Goal: Task Accomplishment & Management: Manage account settings

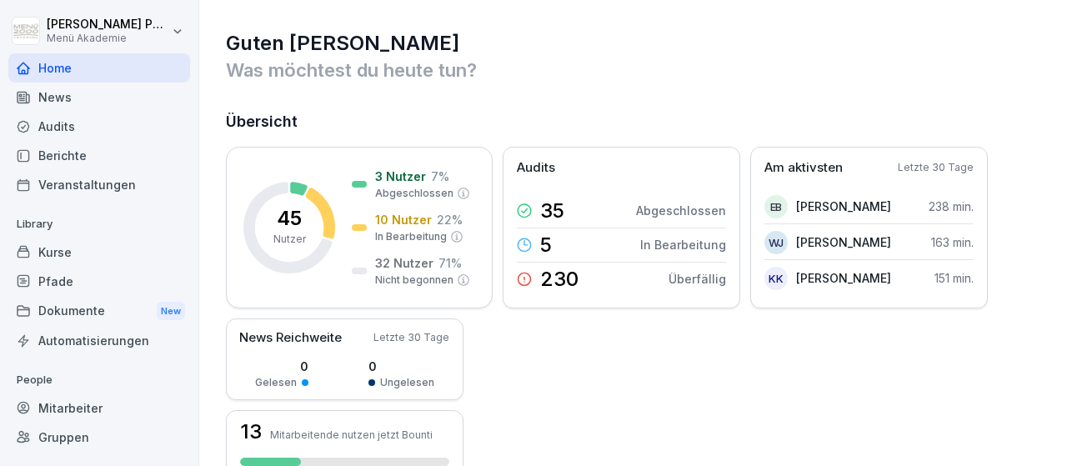
scroll to position [98, 0]
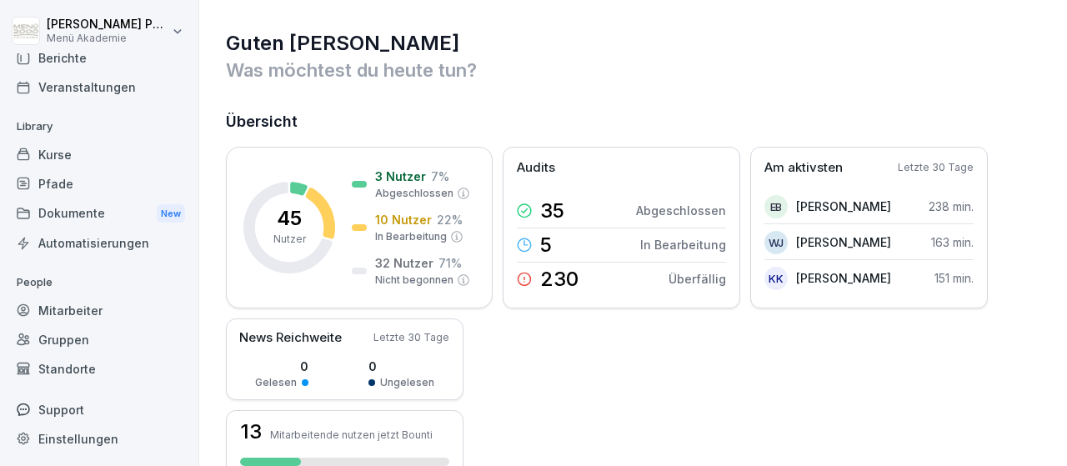
click at [68, 364] on div "Standorte" at bounding box center [99, 368] width 182 height 29
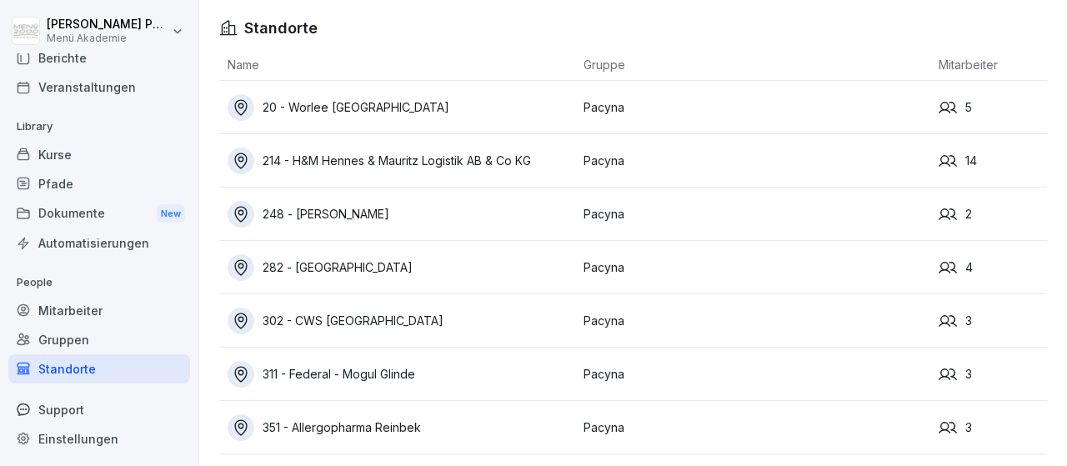
click at [409, 160] on div "214 - H&M Hennes & Mauritz Logistik AB & Co KG" at bounding box center [402, 161] width 348 height 27
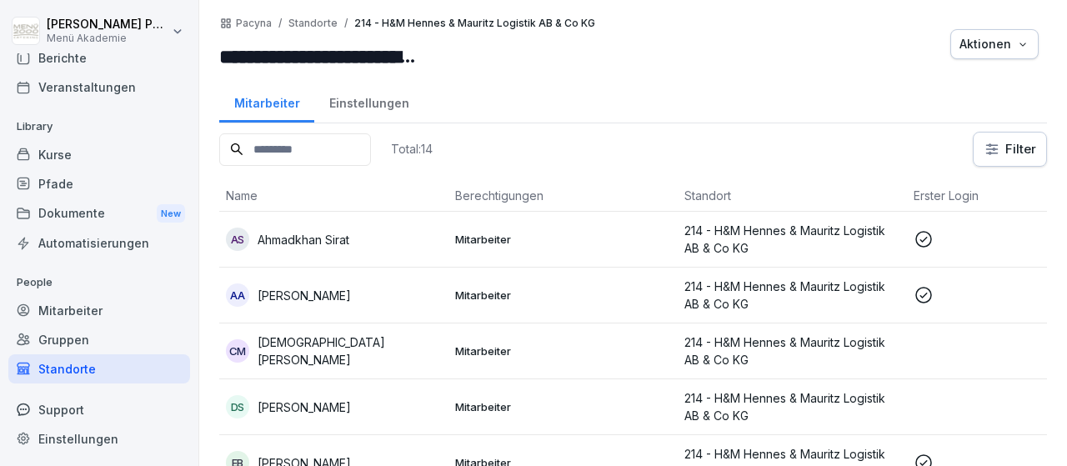
click at [341, 238] on p "Ahmadkhan Sirat" at bounding box center [304, 240] width 92 height 18
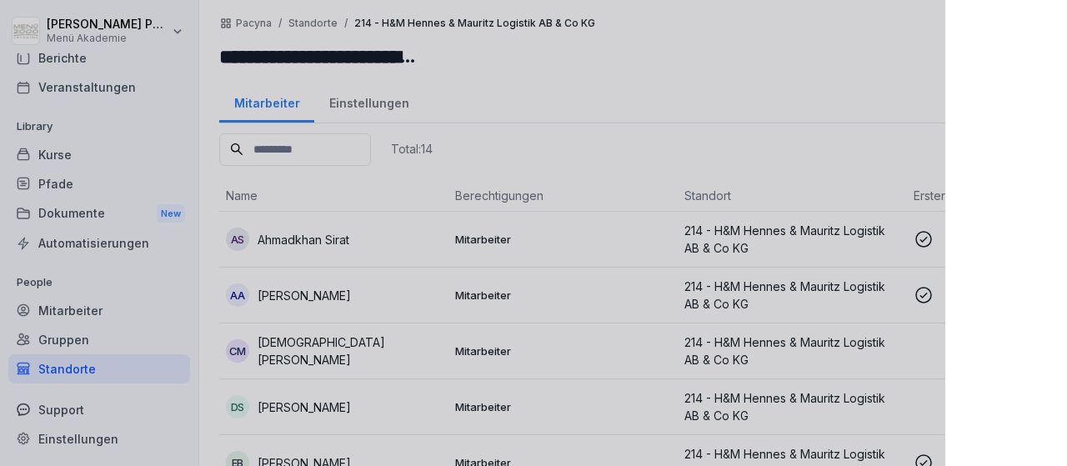
scroll to position [98, 0]
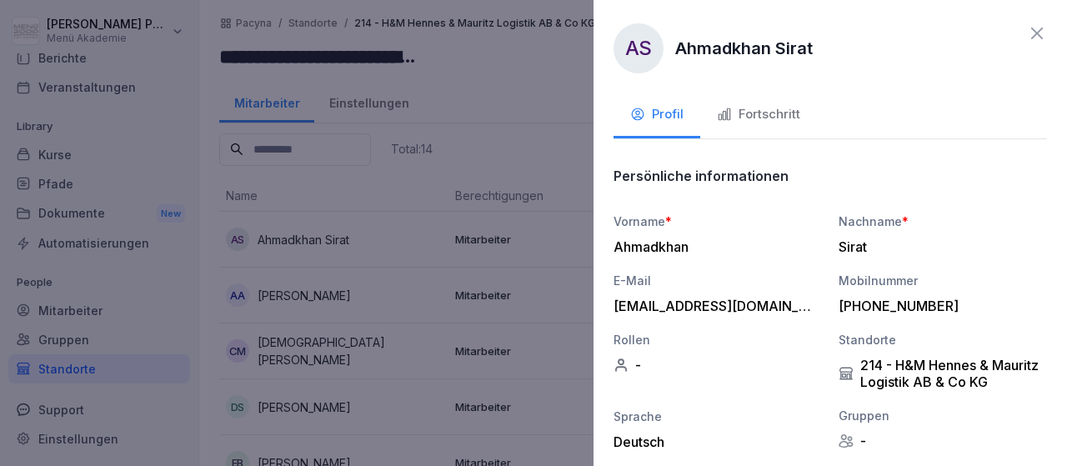
click at [789, 108] on div "Fortschritt" at bounding box center [758, 114] width 83 height 19
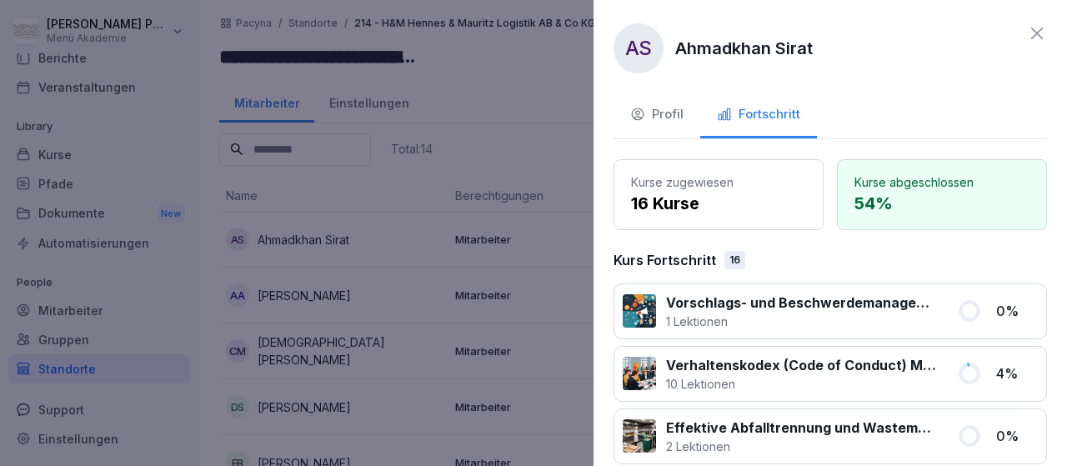
click at [1031, 33] on icon at bounding box center [1037, 33] width 20 height 20
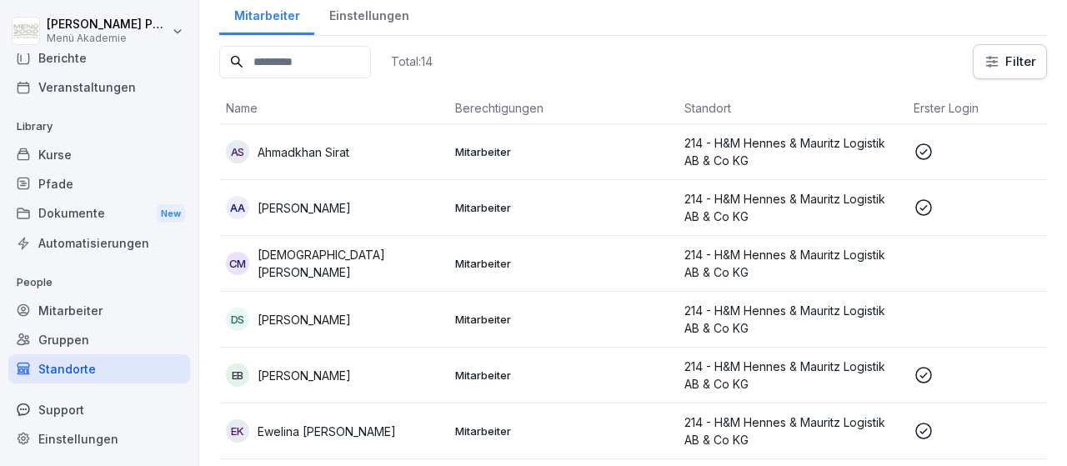
scroll to position [193, 0]
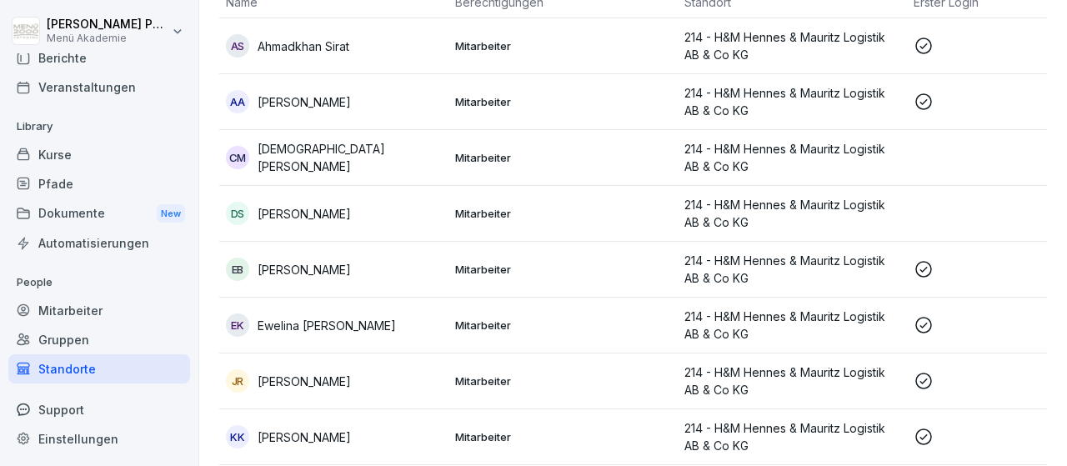
click at [305, 103] on p "[PERSON_NAME]" at bounding box center [304, 102] width 93 height 18
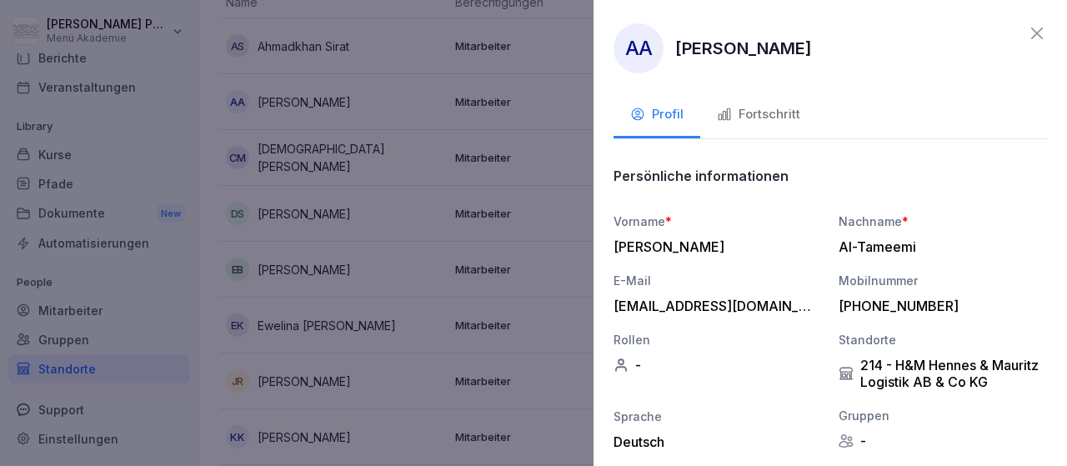
click at [768, 112] on div "Fortschritt" at bounding box center [758, 114] width 83 height 19
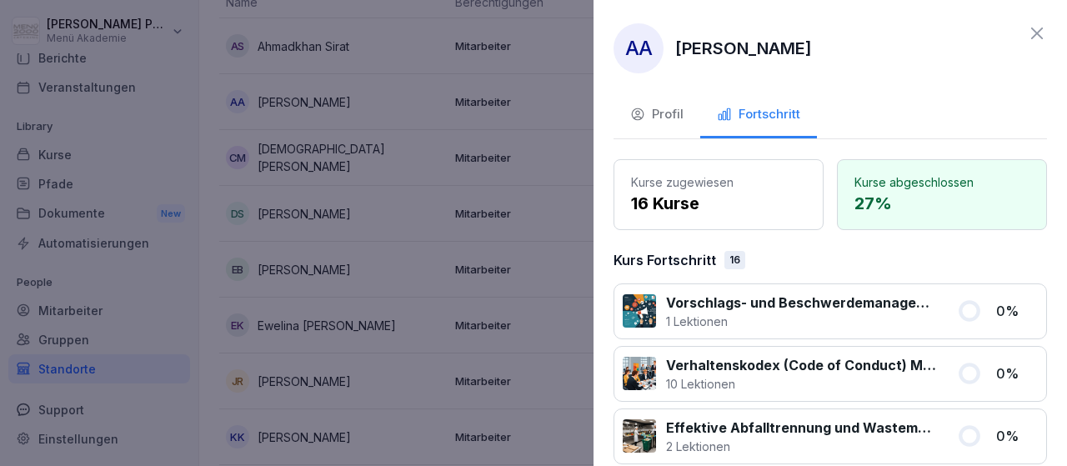
click at [1039, 26] on icon at bounding box center [1037, 33] width 20 height 20
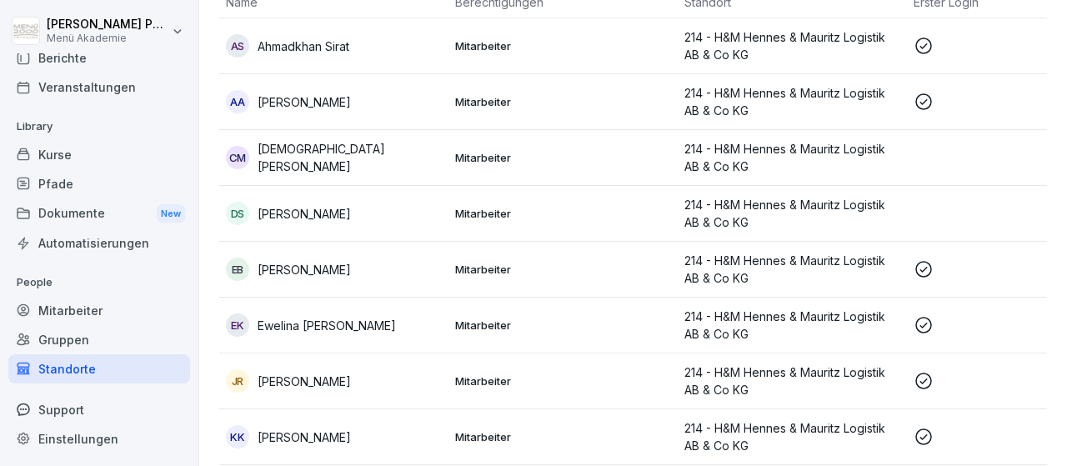
click at [351, 268] on p "[PERSON_NAME]" at bounding box center [304, 270] width 93 height 18
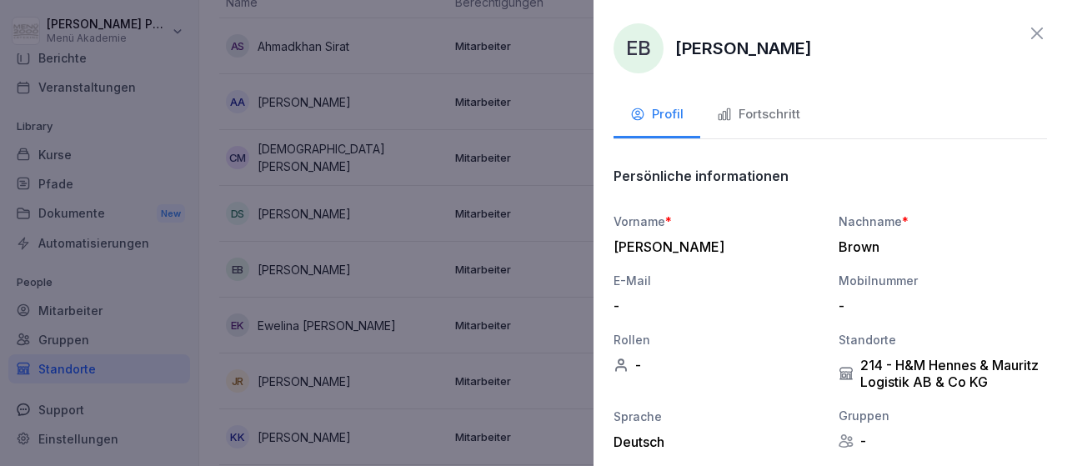
click at [753, 118] on div "Fortschritt" at bounding box center [758, 114] width 83 height 19
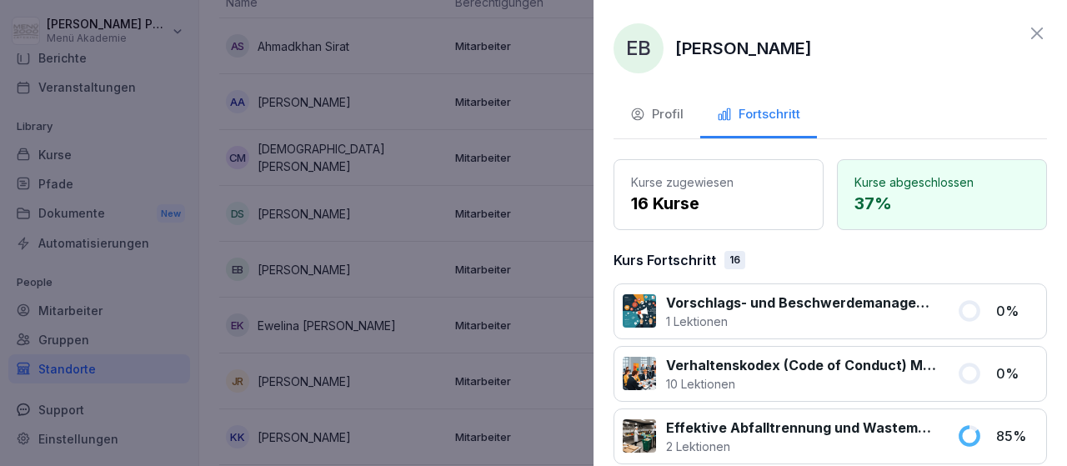
click at [1042, 36] on icon at bounding box center [1037, 33] width 20 height 20
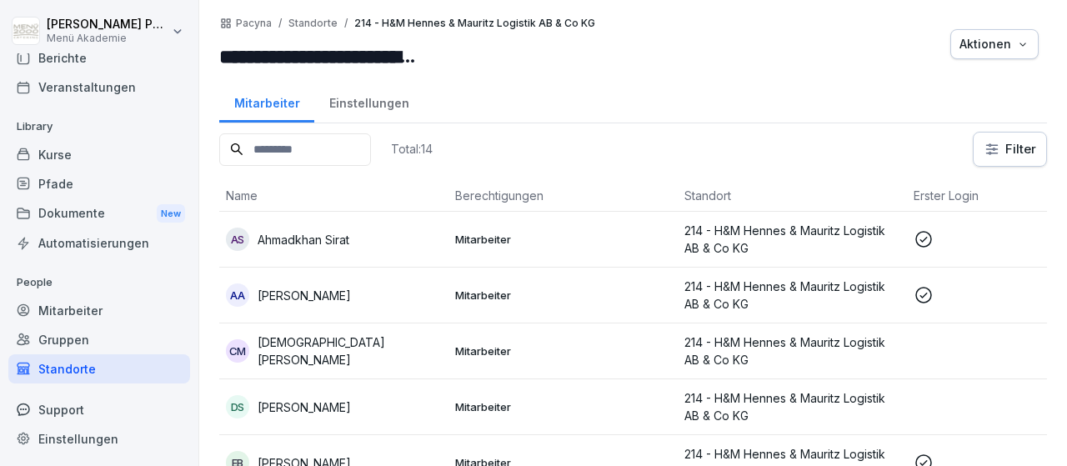
scroll to position [387, 0]
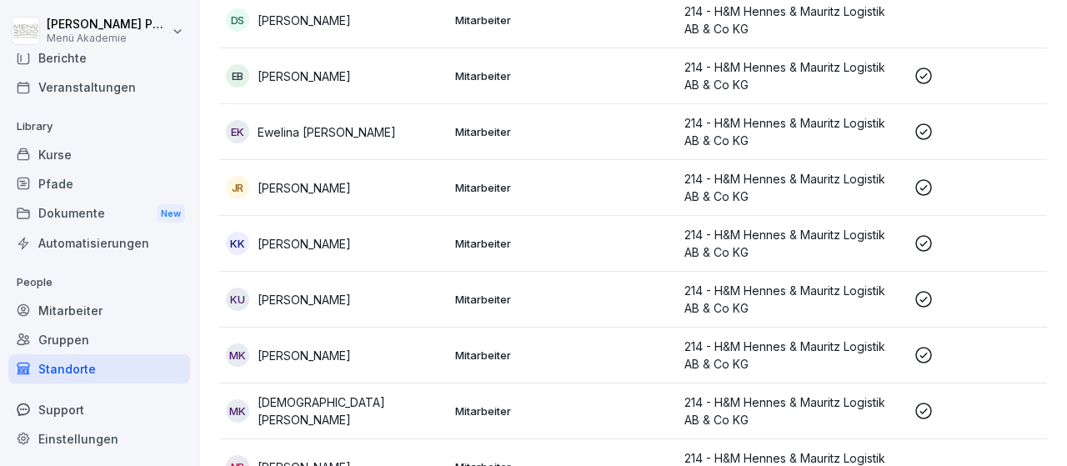
click at [293, 297] on p "[PERSON_NAME]" at bounding box center [304, 300] width 93 height 18
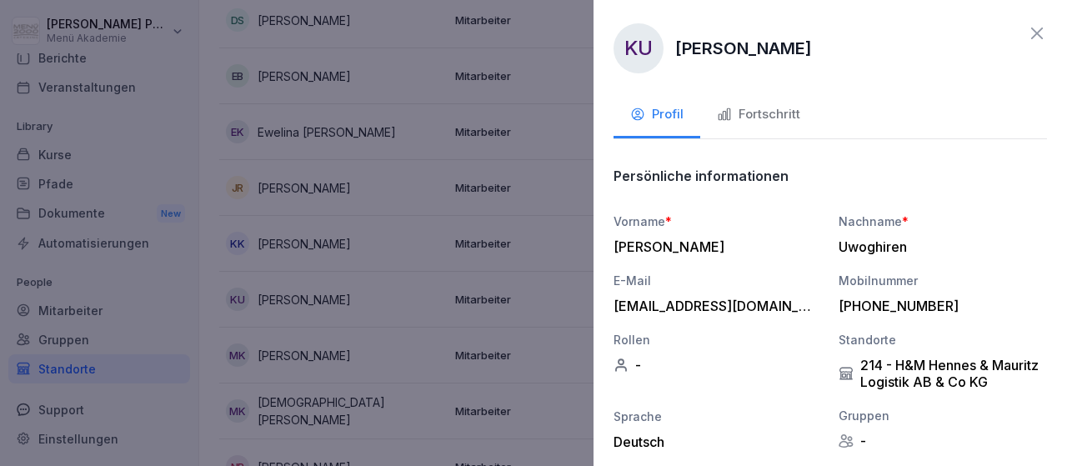
click at [751, 123] on div "Fortschritt" at bounding box center [758, 114] width 83 height 19
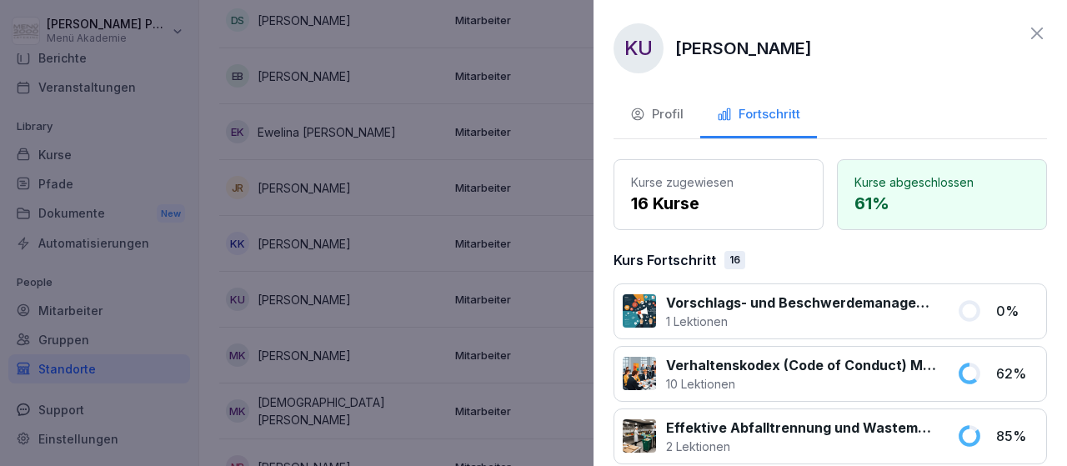
click at [1046, 34] on icon at bounding box center [1037, 33] width 20 height 20
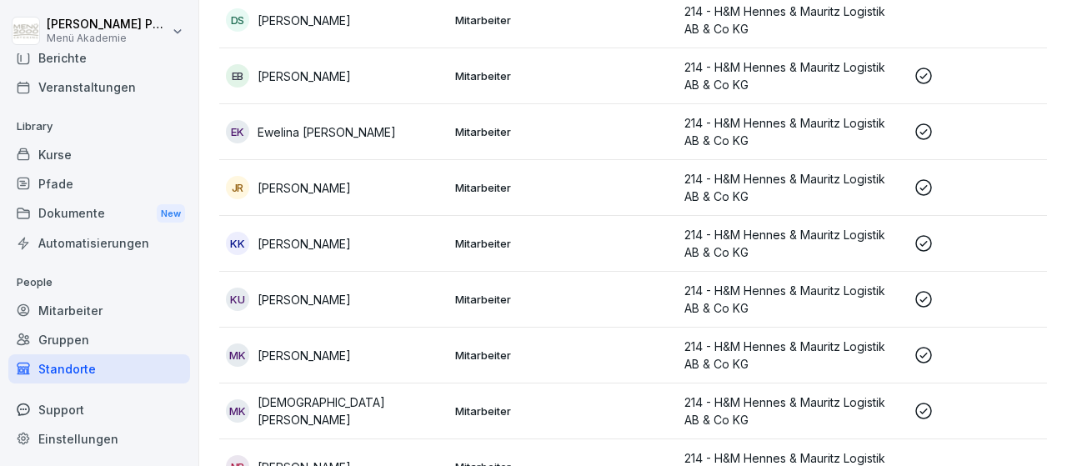
click at [318, 352] on p "[PERSON_NAME]" at bounding box center [304, 356] width 93 height 18
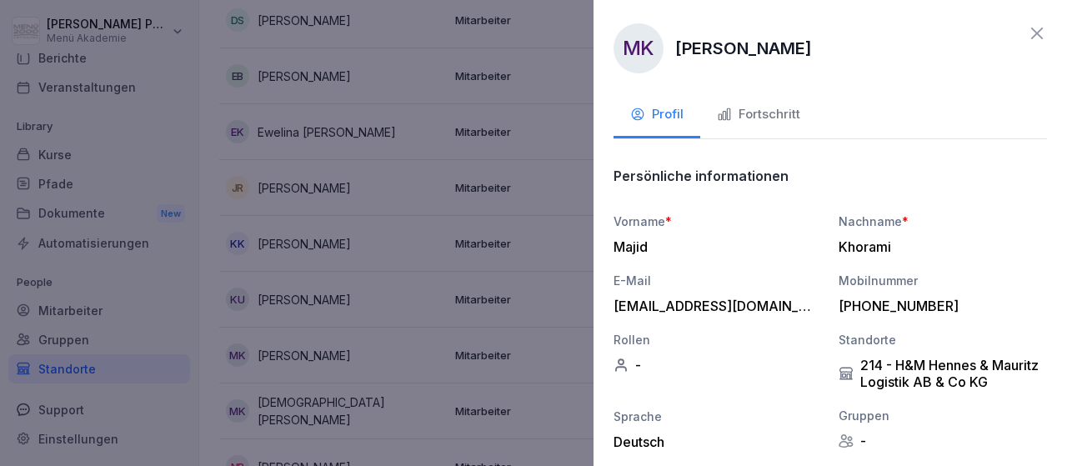
click at [719, 123] on div "Fortschritt" at bounding box center [758, 114] width 83 height 19
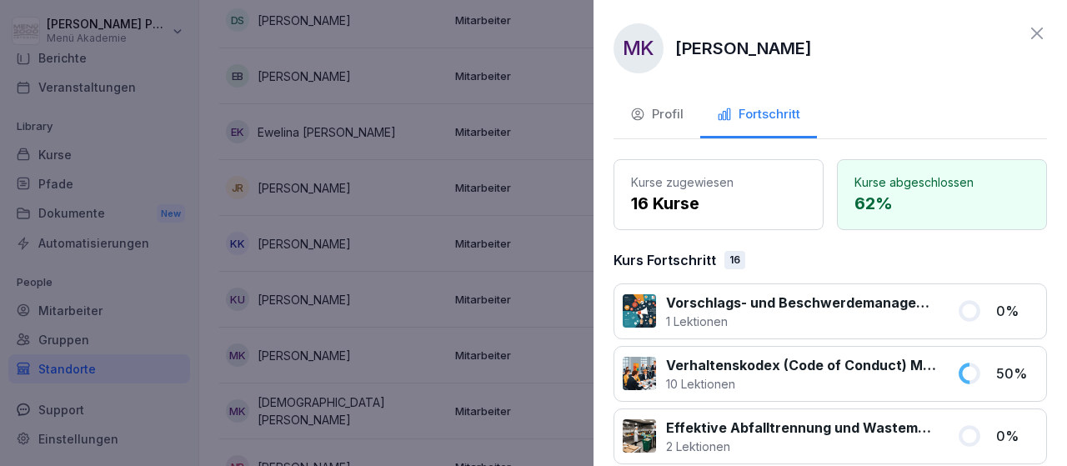
click at [1036, 30] on icon at bounding box center [1037, 33] width 20 height 20
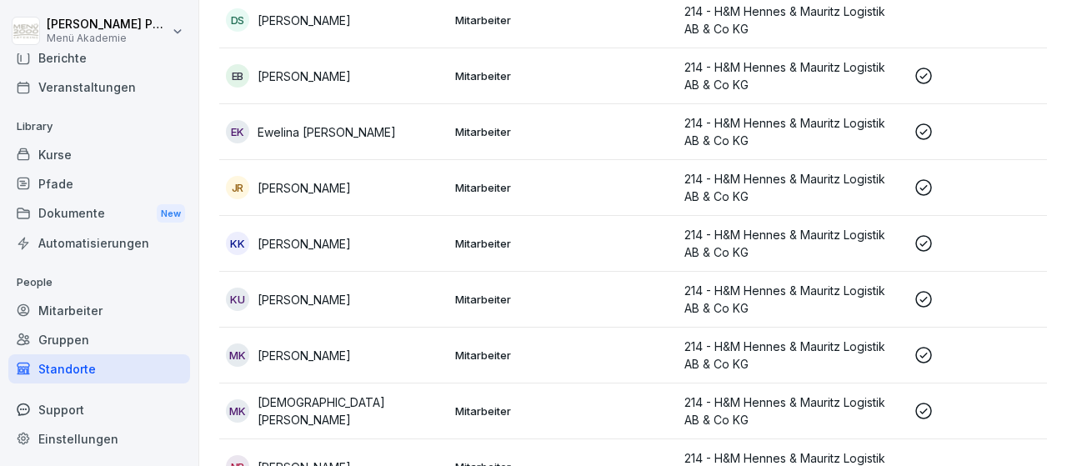
click at [351, 409] on p "[DEMOGRAPHIC_DATA][PERSON_NAME]" at bounding box center [350, 410] width 184 height 35
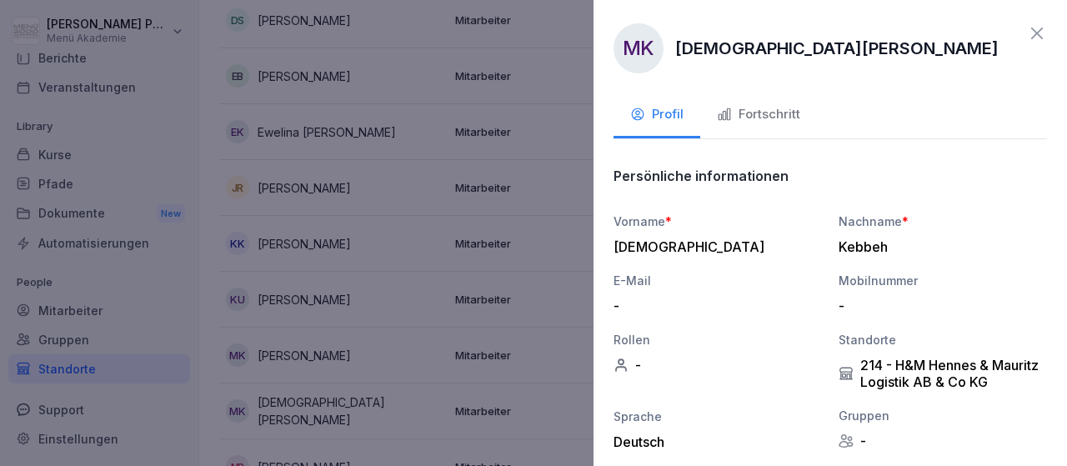
click at [799, 116] on div "Fortschritt" at bounding box center [758, 114] width 83 height 19
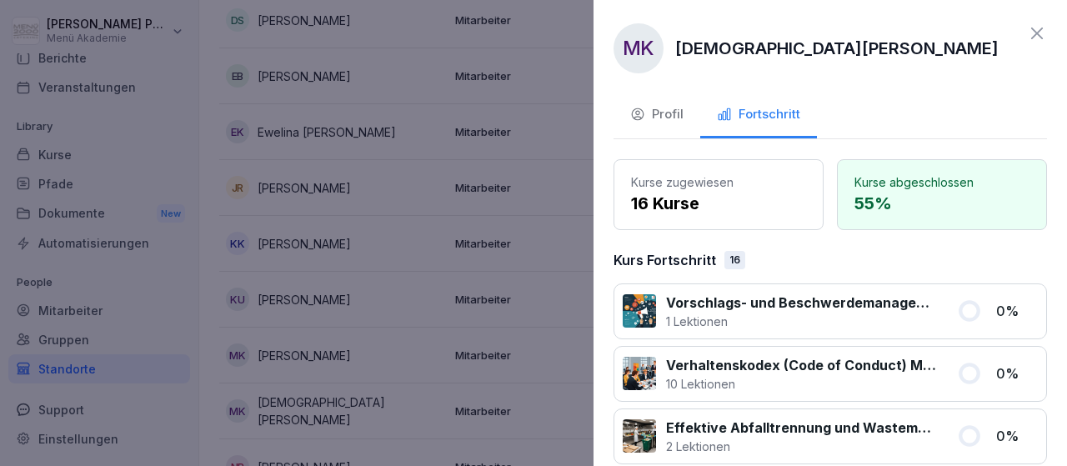
click at [1030, 34] on icon at bounding box center [1037, 33] width 20 height 20
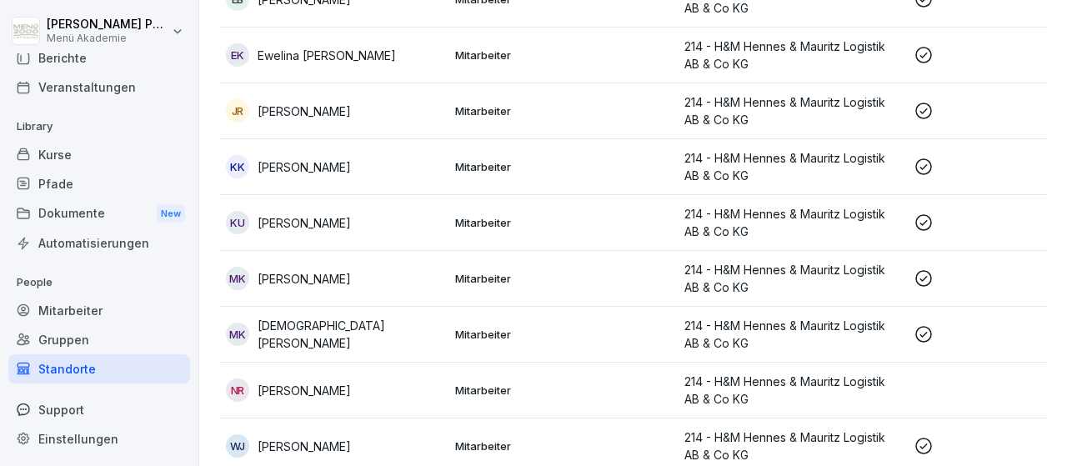
scroll to position [525, 0]
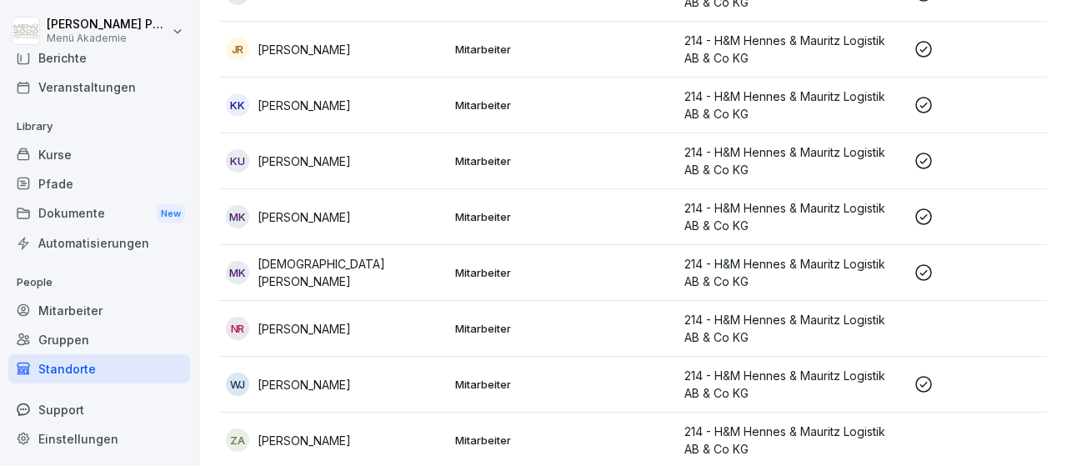
click at [333, 391] on p "[PERSON_NAME]" at bounding box center [304, 385] width 93 height 18
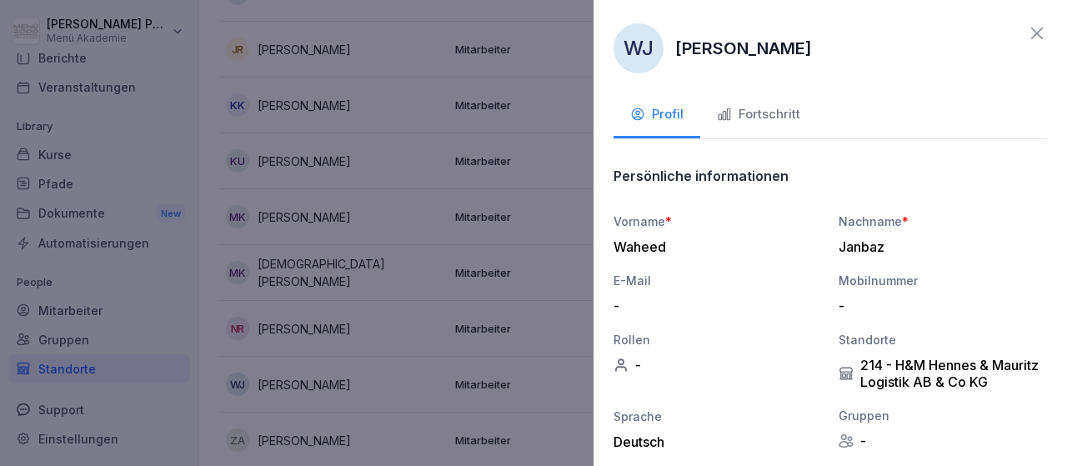
click at [791, 123] on div "Fortschritt" at bounding box center [758, 114] width 83 height 19
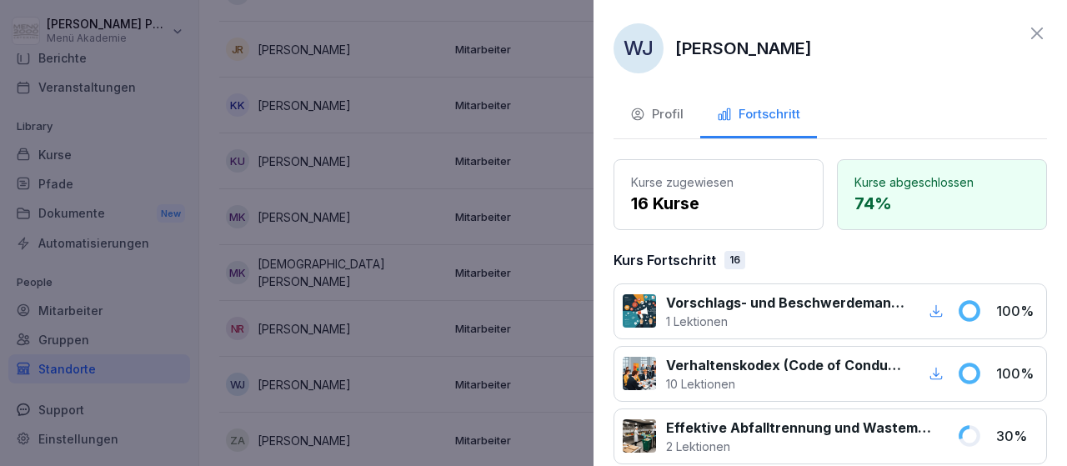
click at [1044, 37] on icon at bounding box center [1037, 33] width 20 height 20
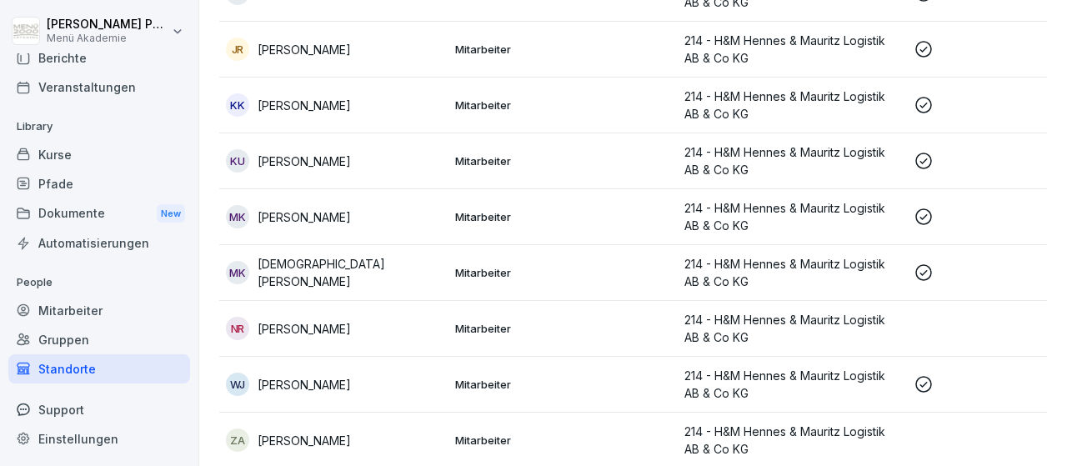
click at [83, 366] on div "Standorte" at bounding box center [99, 368] width 182 height 29
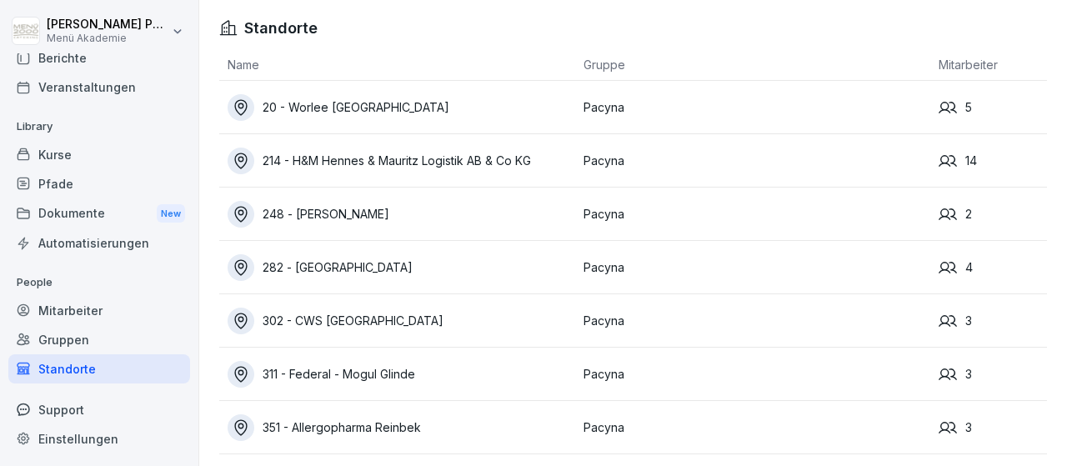
click at [362, 269] on div "282 - [GEOGRAPHIC_DATA]" at bounding box center [402, 267] width 348 height 27
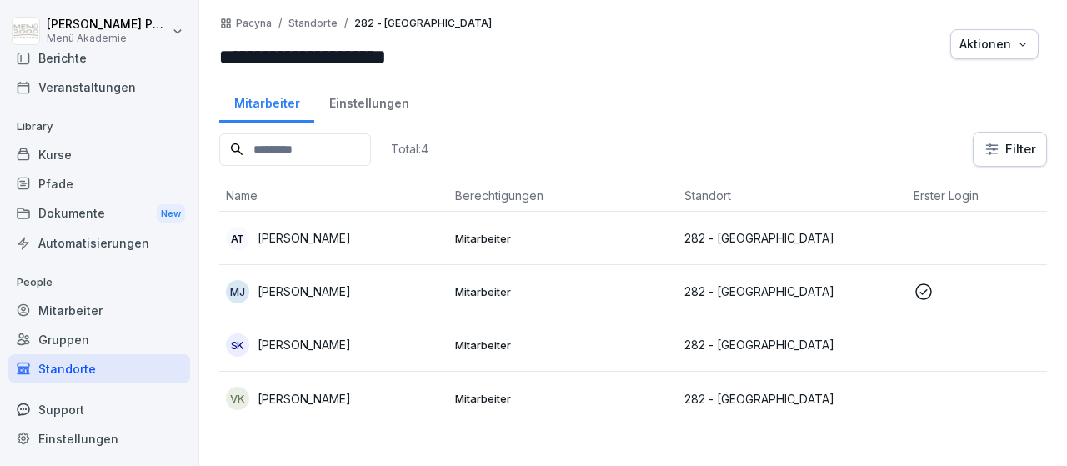
click at [351, 233] on p "[PERSON_NAME]" at bounding box center [304, 238] width 93 height 18
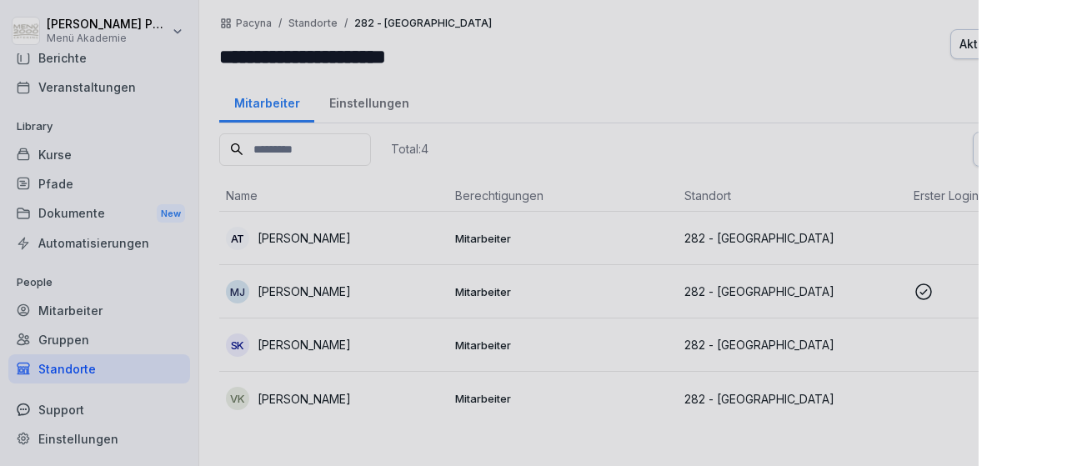
scroll to position [98, 0]
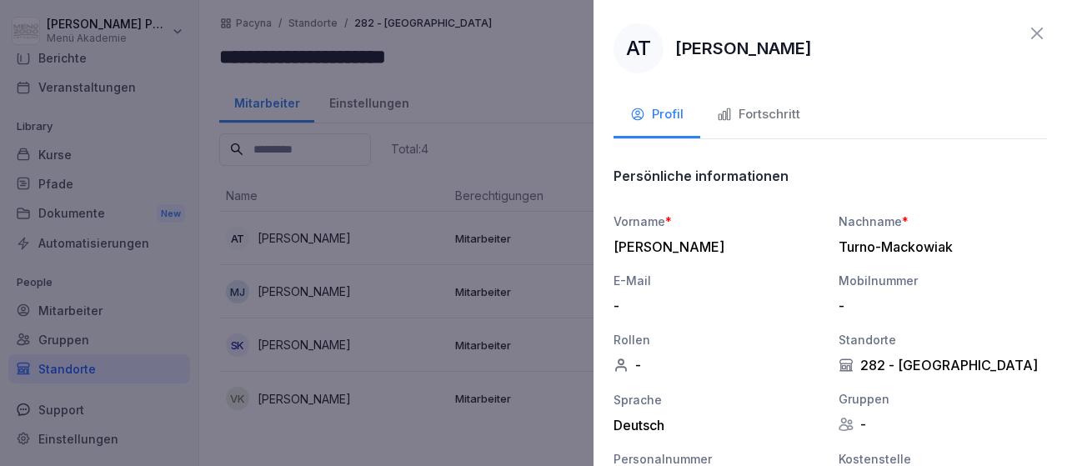
click at [725, 113] on icon "button" at bounding box center [725, 115] width 12 height 12
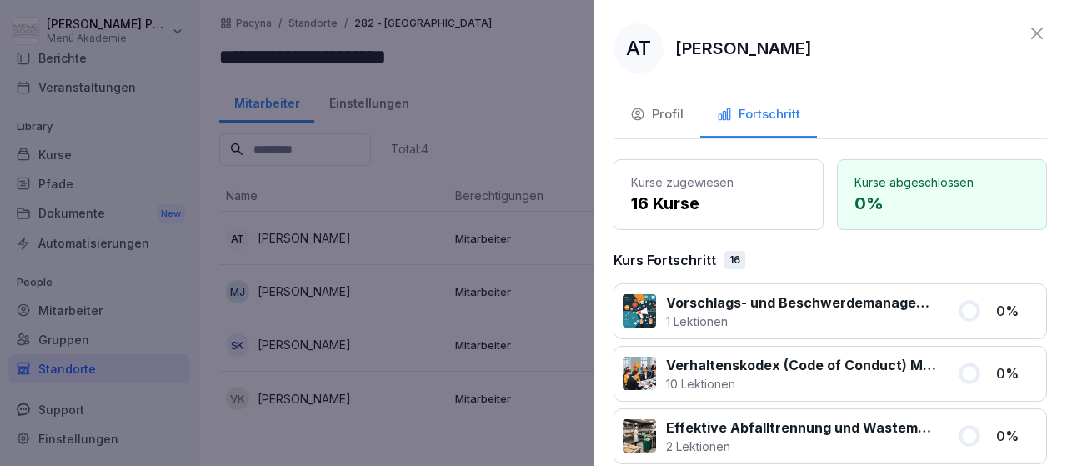
click at [1034, 33] on icon at bounding box center [1037, 33] width 20 height 20
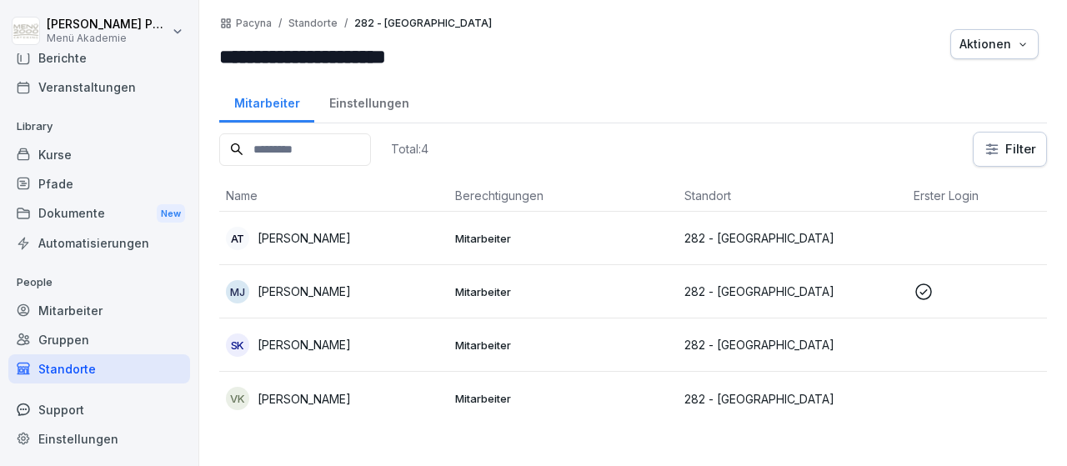
click at [348, 291] on p "[PERSON_NAME]" at bounding box center [304, 292] width 93 height 18
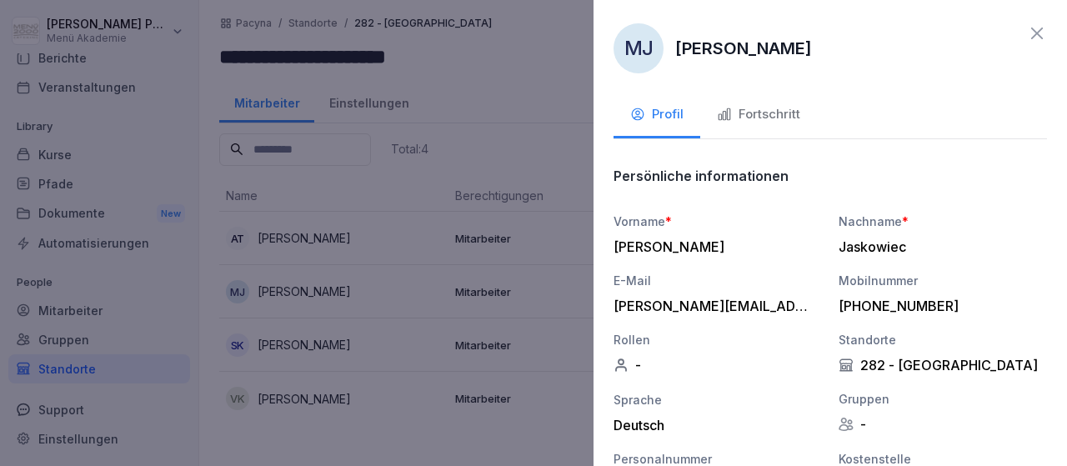
click at [771, 118] on div "Fortschritt" at bounding box center [758, 114] width 83 height 19
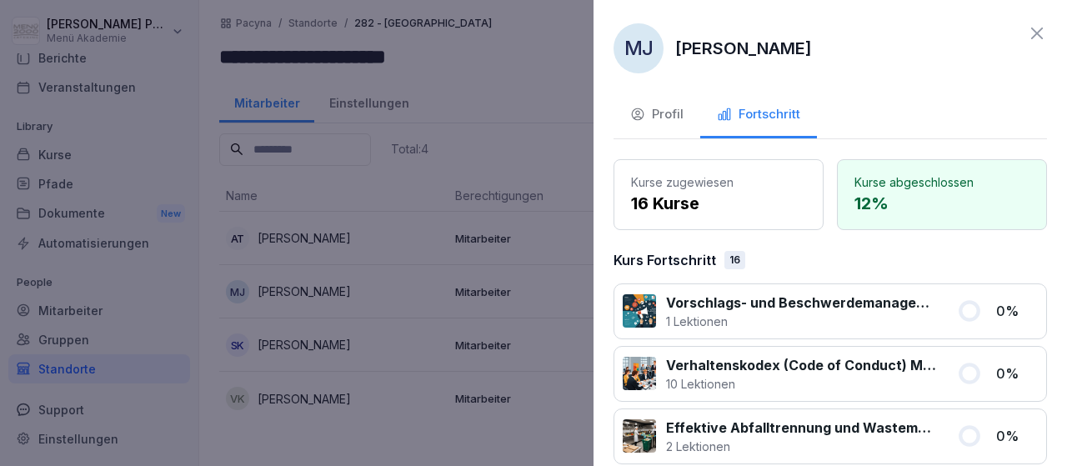
click at [1039, 30] on icon at bounding box center [1037, 33] width 20 height 20
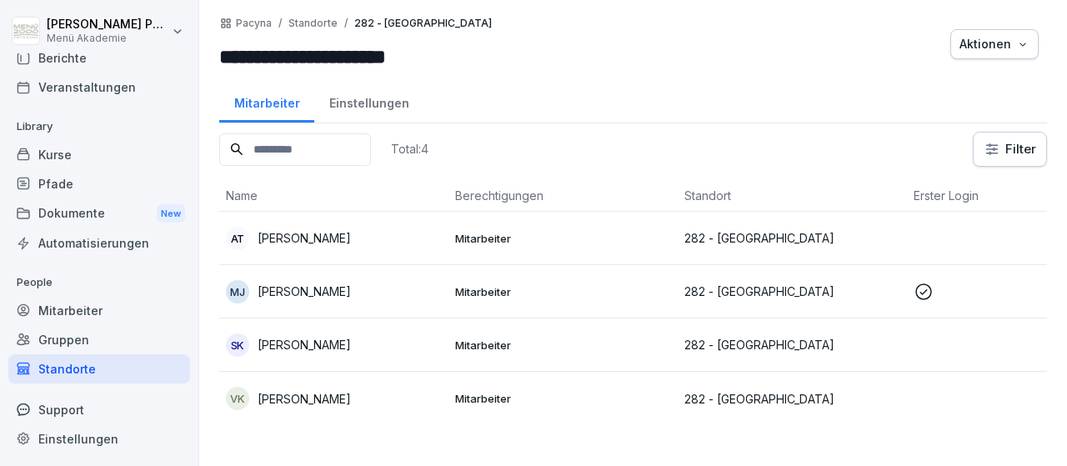
click at [351, 350] on p "[PERSON_NAME]" at bounding box center [304, 345] width 93 height 18
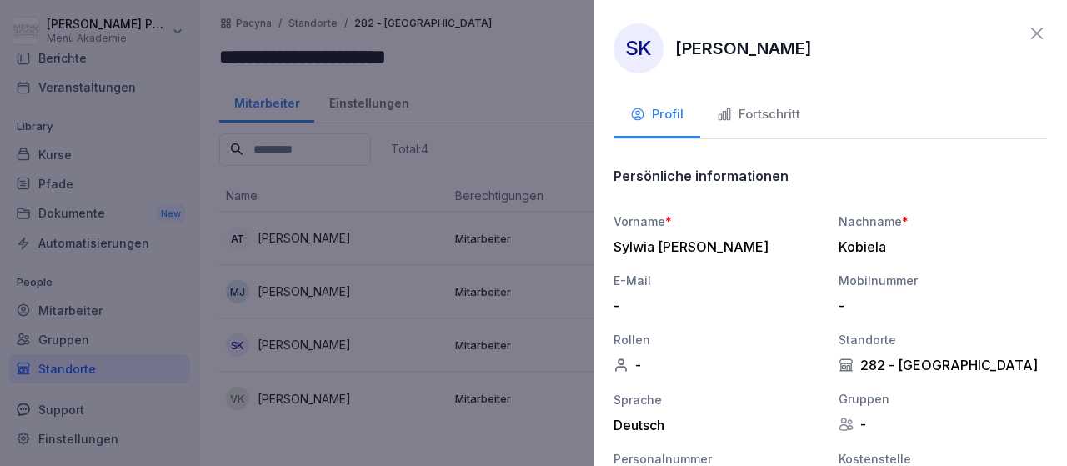
click at [756, 108] on div "Fortschritt" at bounding box center [758, 114] width 83 height 19
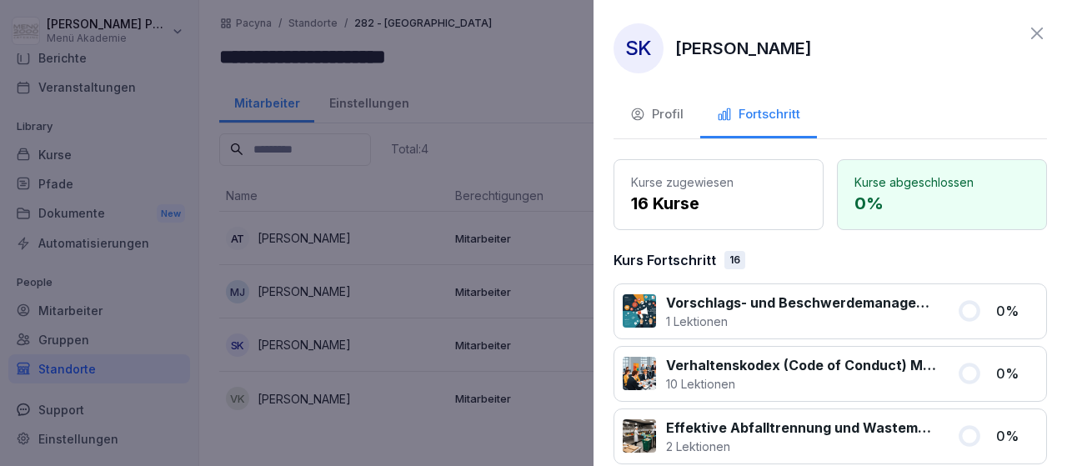
click at [1036, 36] on icon at bounding box center [1037, 33] width 20 height 20
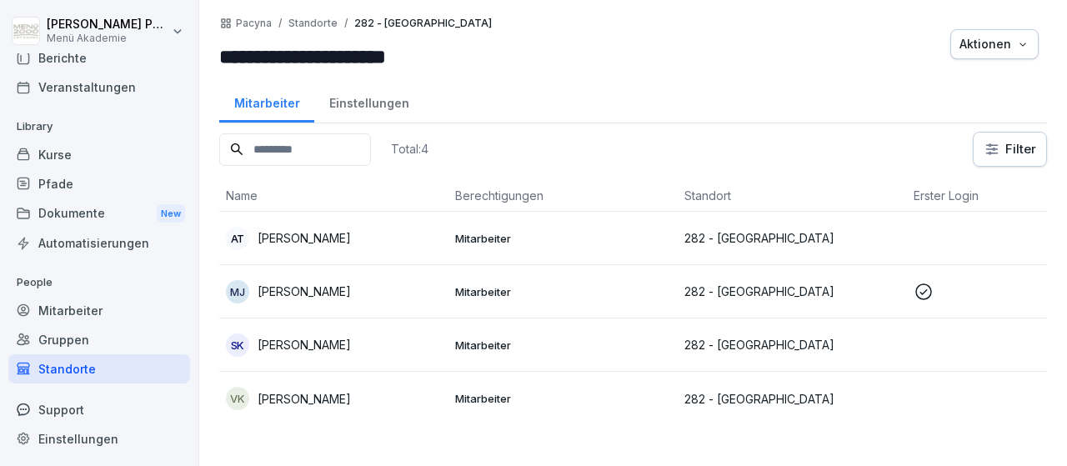
click at [303, 397] on p "[PERSON_NAME]" at bounding box center [304, 399] width 93 height 18
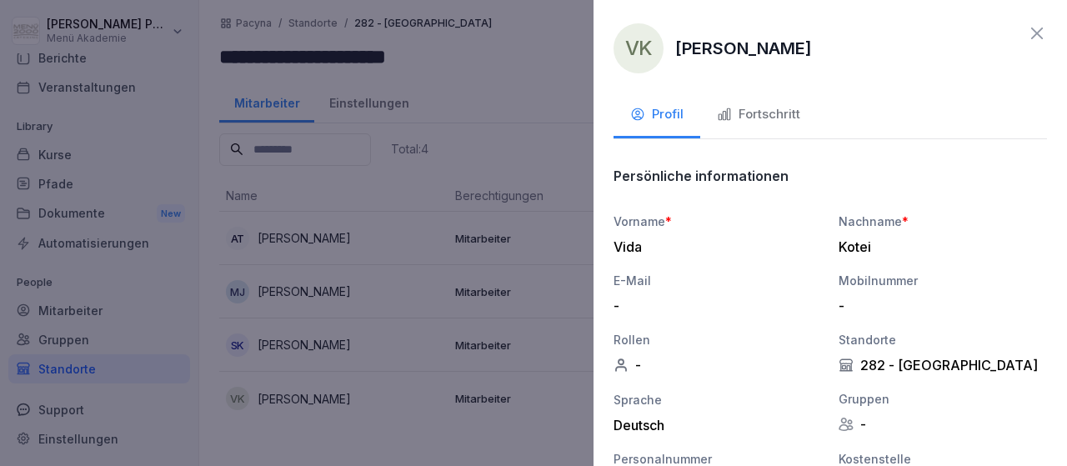
click at [731, 119] on icon "button" at bounding box center [724, 114] width 15 height 15
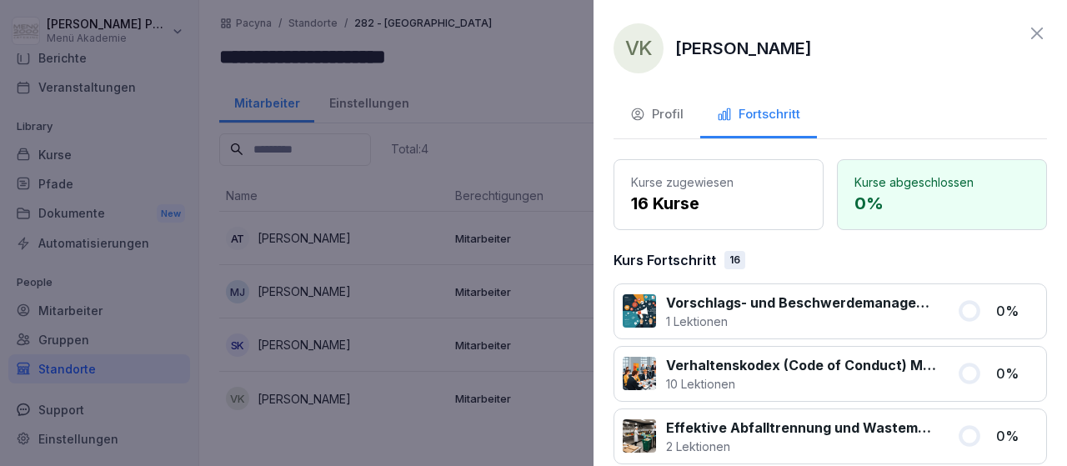
click at [1043, 36] on icon at bounding box center [1037, 33] width 20 height 20
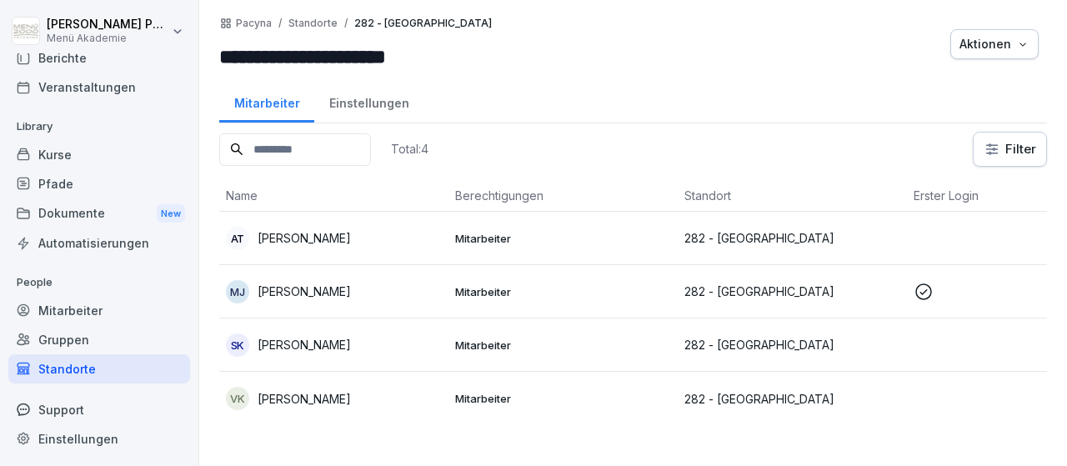
click at [79, 219] on div "Dokumente New" at bounding box center [99, 213] width 182 height 31
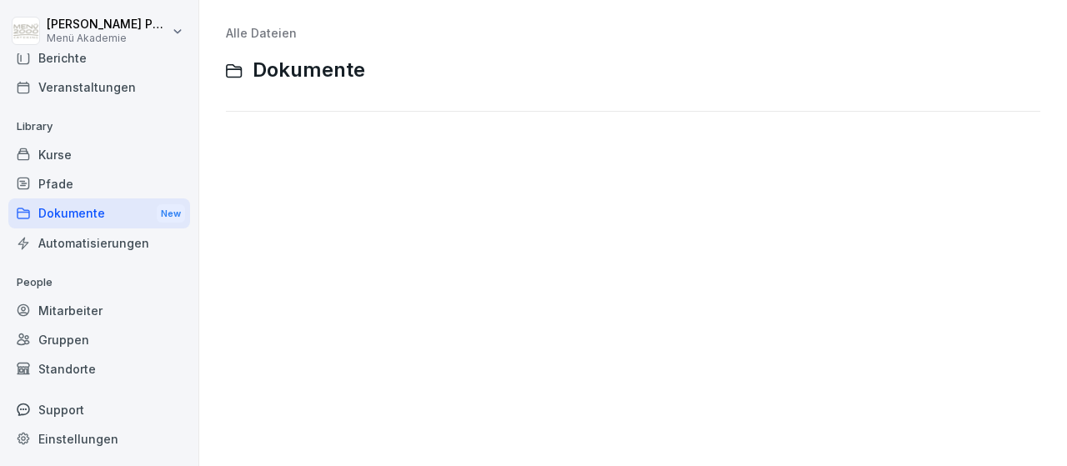
click at [158, 214] on div "New" at bounding box center [171, 213] width 28 height 19
click at [326, 71] on span "Dokumente" at bounding box center [309, 70] width 113 height 24
click at [275, 32] on link "Alle Dateien" at bounding box center [261, 33] width 71 height 14
